Goal: Task Accomplishment & Management: Complete application form

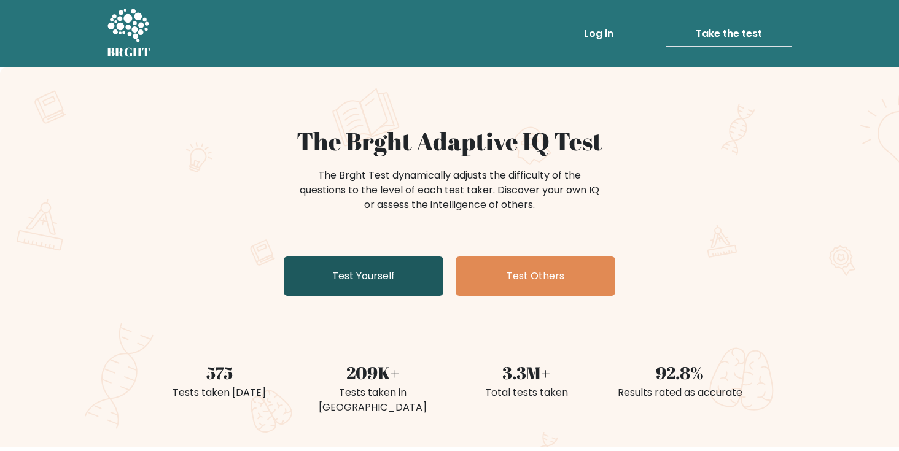
click at [400, 278] on link "Test Yourself" at bounding box center [364, 276] width 160 height 39
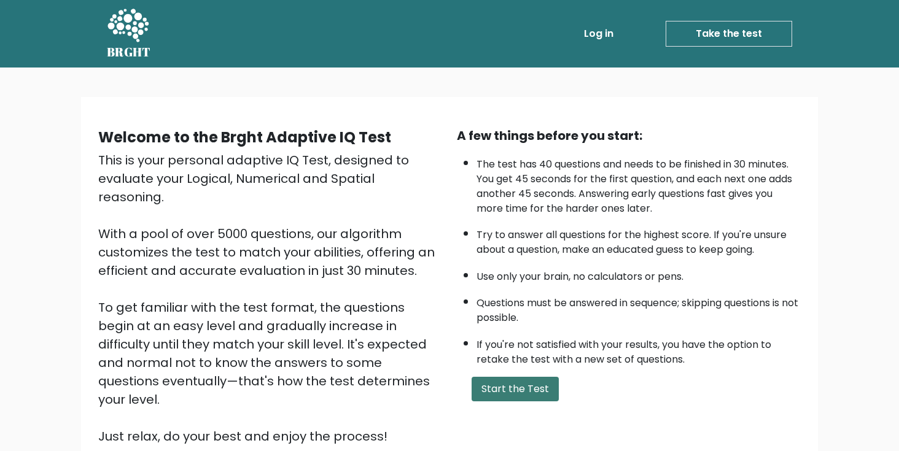
click at [513, 381] on button "Start the Test" at bounding box center [515, 389] width 87 height 25
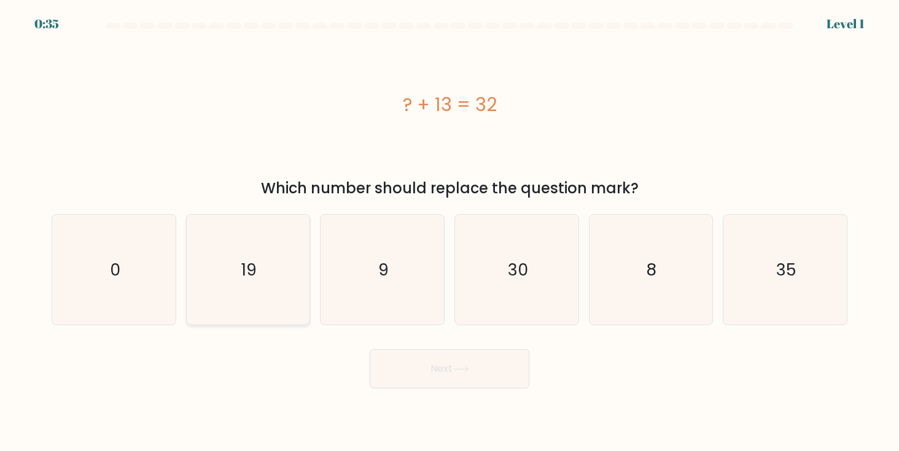
click at [231, 275] on icon "19" at bounding box center [248, 270] width 111 height 111
click at [449, 232] on input "b. 19" at bounding box center [449, 229] width 1 height 6
radio input "true"
click at [424, 359] on button "Next" at bounding box center [450, 368] width 160 height 39
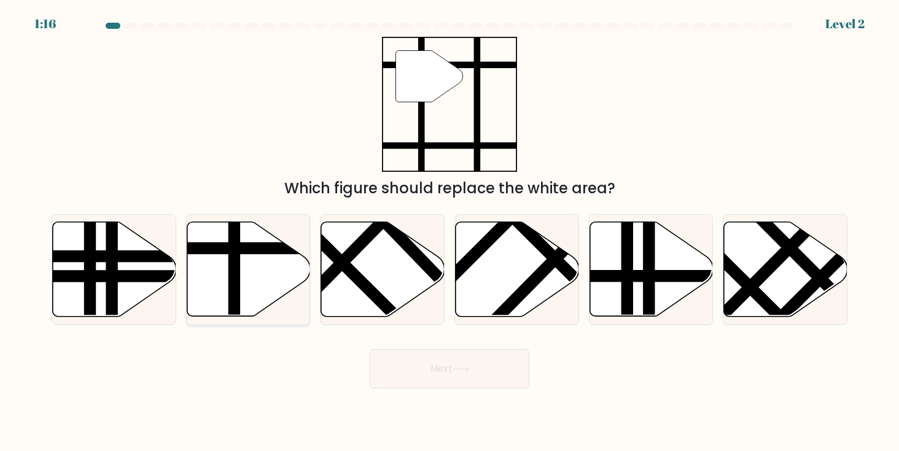
click at [234, 244] on line at bounding box center [234, 320] width 0 height 249
click at [449, 232] on input "b." at bounding box center [449, 229] width 1 height 6
radio input "true"
click at [407, 371] on button "Next" at bounding box center [450, 368] width 160 height 39
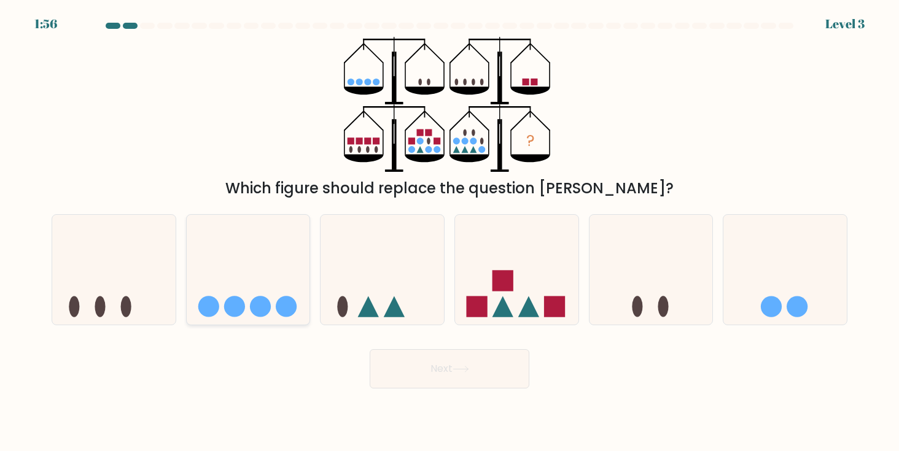
click at [289, 274] on icon at bounding box center [248, 270] width 123 height 102
click at [449, 232] on input "b." at bounding box center [449, 229] width 1 height 6
radio input "true"
click at [424, 341] on div "Next" at bounding box center [449, 364] width 810 height 49
click at [421, 363] on button "Next" at bounding box center [450, 368] width 160 height 39
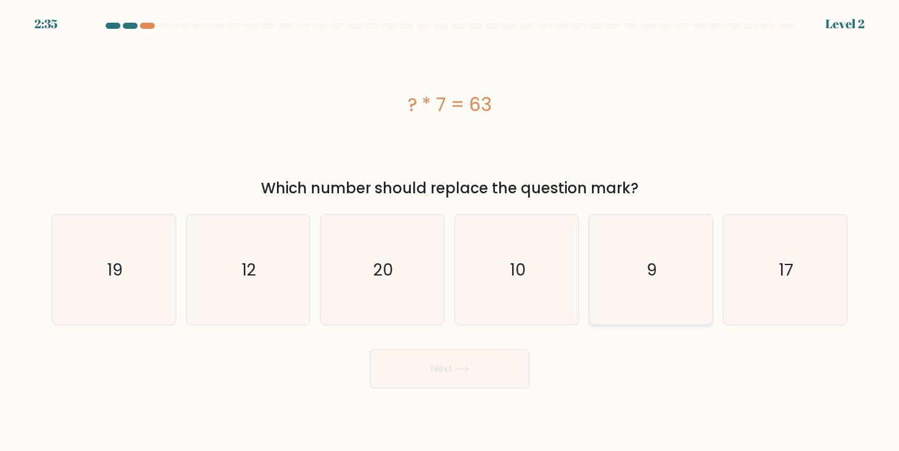
click at [639, 244] on icon "9" at bounding box center [651, 270] width 111 height 111
click at [450, 232] on input "e. 9" at bounding box center [449, 229] width 1 height 6
radio input "true"
click at [480, 362] on button "Next" at bounding box center [450, 368] width 160 height 39
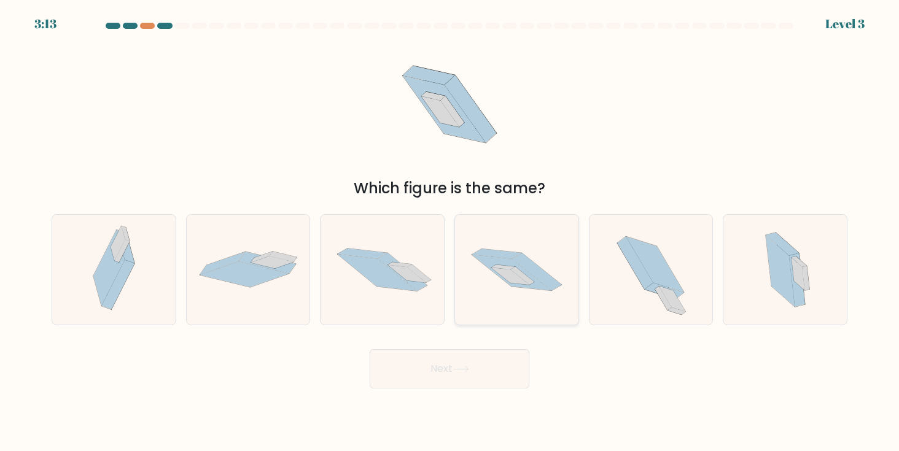
click at [501, 271] on icon at bounding box center [510, 276] width 38 height 17
click at [450, 232] on input "d." at bounding box center [449, 229] width 1 height 6
radio input "true"
click at [459, 368] on icon at bounding box center [461, 369] width 17 height 7
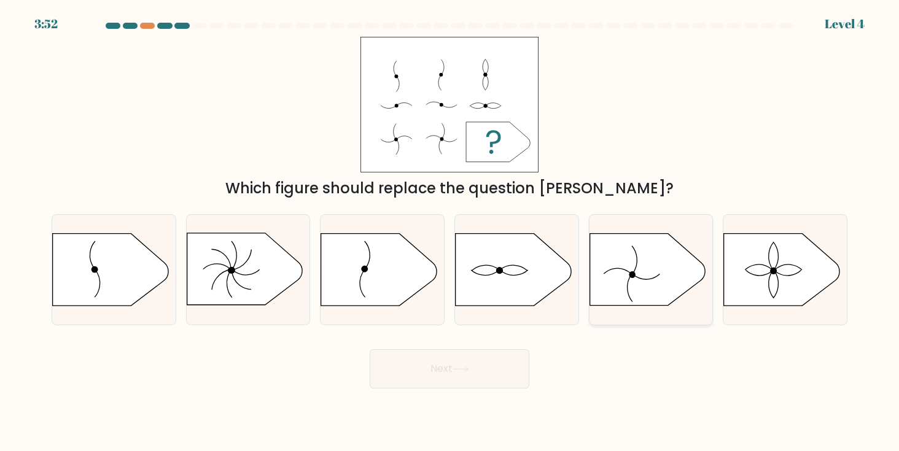
click at [644, 263] on icon at bounding box center [646, 270] width 115 height 72
click at [450, 232] on input "e." at bounding box center [449, 229] width 1 height 6
radio input "true"
click at [500, 363] on button "Next" at bounding box center [450, 368] width 160 height 39
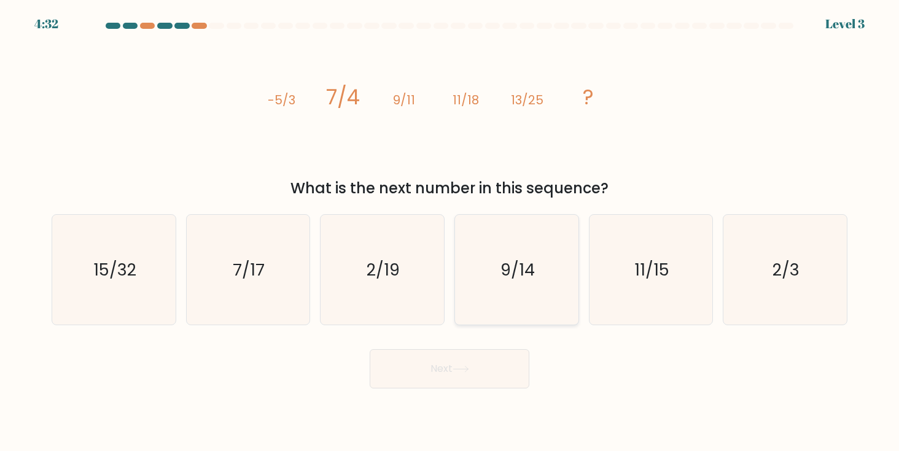
click at [521, 260] on text "9/14" at bounding box center [517, 269] width 34 height 23
click at [450, 232] on input "d. 9/14" at bounding box center [449, 229] width 1 height 6
radio input "true"
click at [465, 367] on icon at bounding box center [461, 369] width 17 height 7
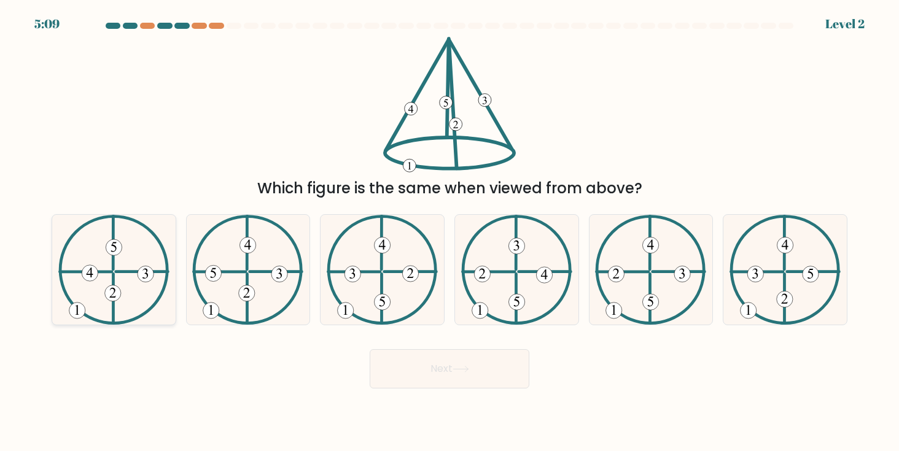
click at [142, 284] on icon at bounding box center [113, 270] width 111 height 111
click at [449, 232] on input "a." at bounding box center [449, 229] width 1 height 6
radio input "true"
click at [409, 356] on button "Next" at bounding box center [450, 368] width 160 height 39
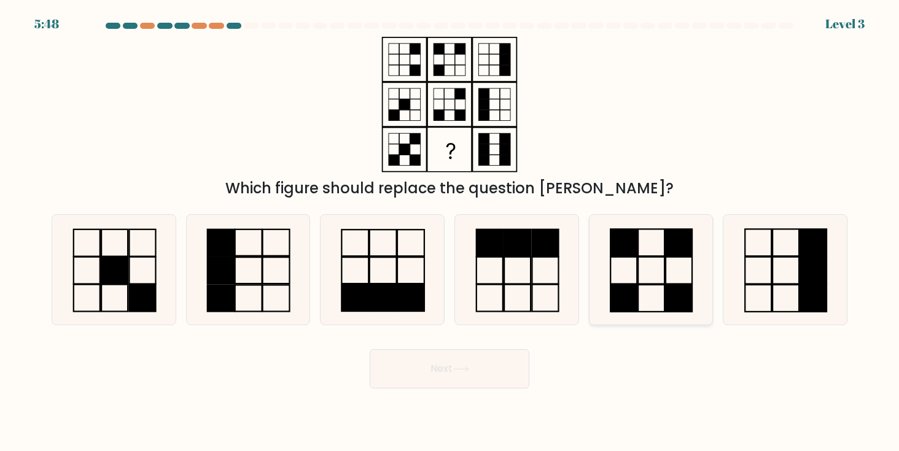
click at [629, 256] on rect at bounding box center [623, 242] width 26 height 27
click at [450, 232] on input "e." at bounding box center [449, 229] width 1 height 6
radio input "true"
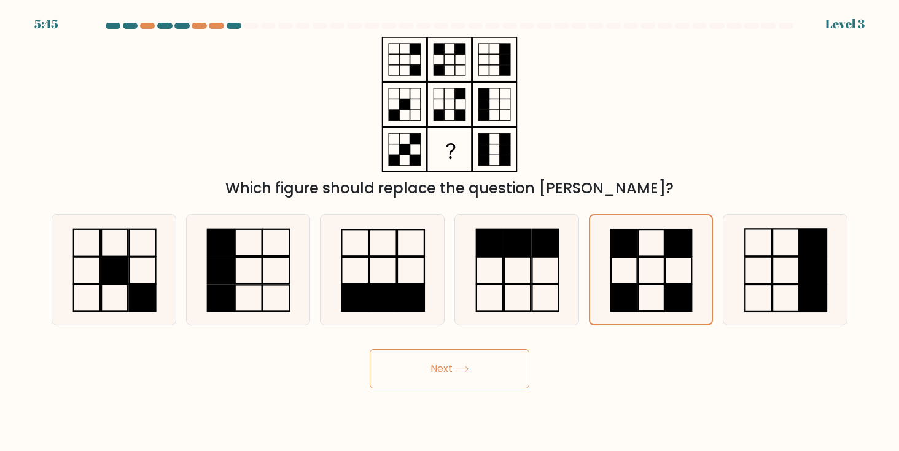
click at [502, 364] on button "Next" at bounding box center [450, 368] width 160 height 39
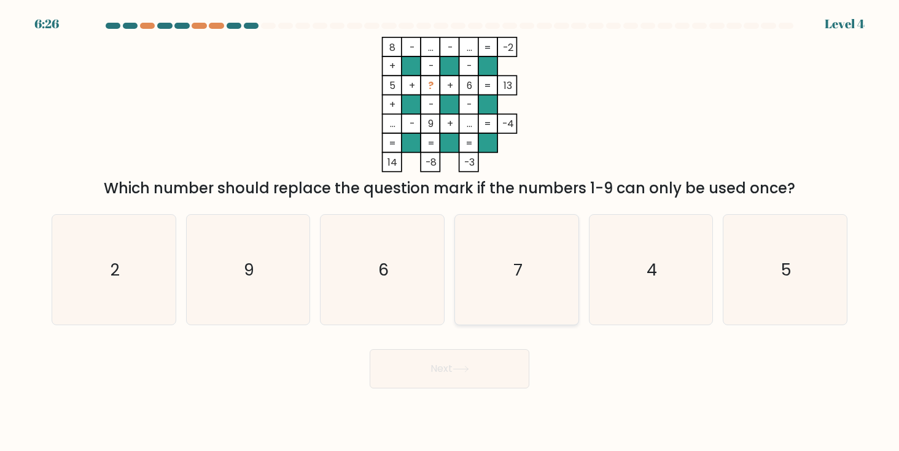
click at [538, 254] on icon "7" at bounding box center [517, 270] width 111 height 111
click at [450, 232] on input "d. 7" at bounding box center [449, 229] width 1 height 6
radio input "true"
click at [463, 365] on button "Next" at bounding box center [450, 368] width 160 height 39
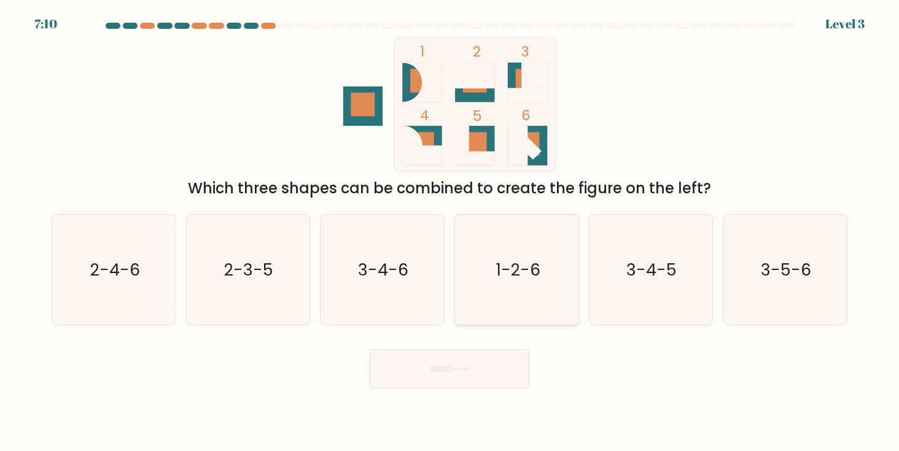
click at [556, 273] on icon "1-2-6" at bounding box center [517, 270] width 111 height 111
click at [450, 232] on input "d. 1-2-6" at bounding box center [449, 229] width 1 height 6
radio input "true"
click at [491, 365] on button "Next" at bounding box center [450, 368] width 160 height 39
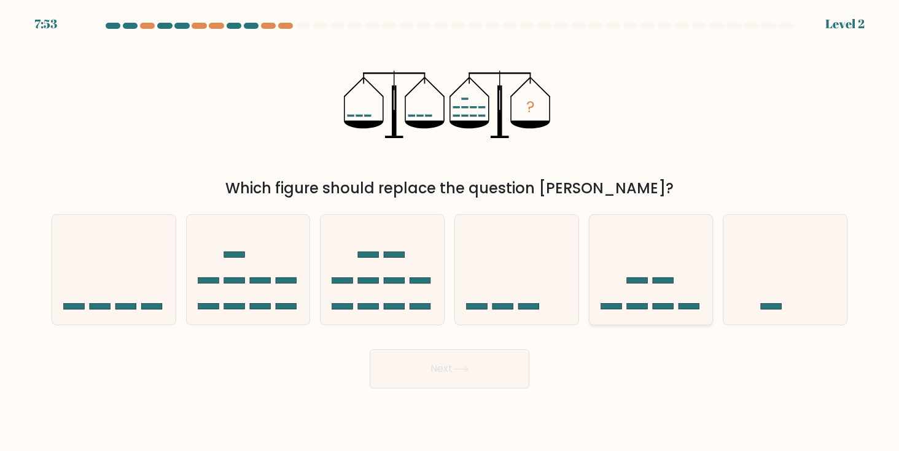
click at [621, 269] on icon at bounding box center [650, 270] width 123 height 102
click at [450, 232] on input "e." at bounding box center [449, 229] width 1 height 6
radio input "true"
click at [495, 365] on button "Next" at bounding box center [450, 368] width 160 height 39
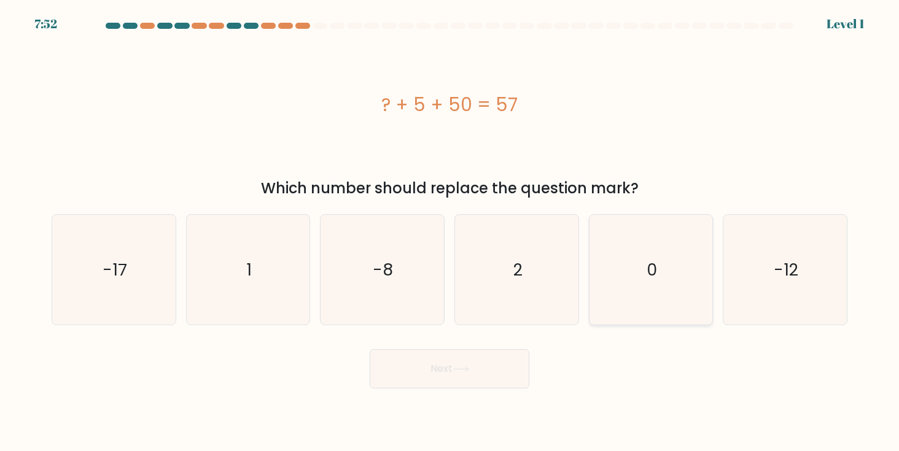
click at [698, 256] on icon "0" at bounding box center [651, 270] width 111 height 111
click at [450, 232] on input "e. 0" at bounding box center [449, 229] width 1 height 6
radio input "true"
click at [512, 366] on button "Next" at bounding box center [450, 368] width 160 height 39
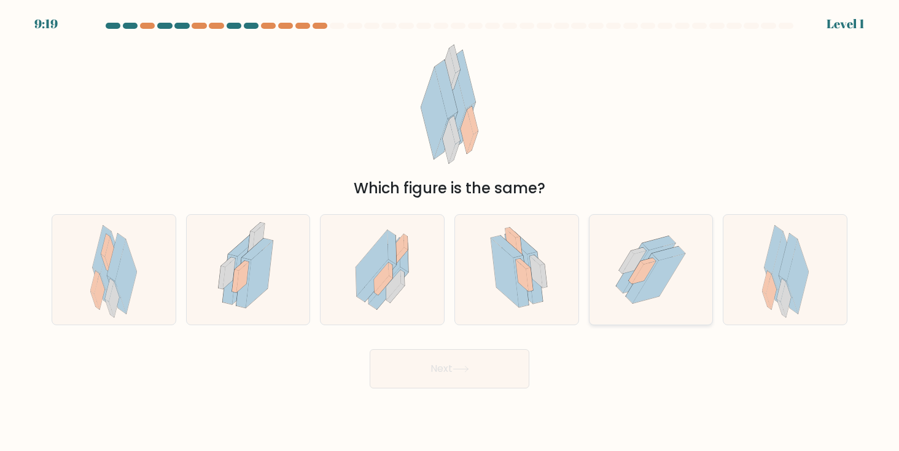
click at [648, 263] on icon at bounding box center [648, 261] width 15 height 6
click at [450, 232] on input "e." at bounding box center [449, 229] width 1 height 6
radio input "true"
click at [519, 360] on button "Next" at bounding box center [450, 368] width 160 height 39
